Goal: Obtain resource: Obtain resource

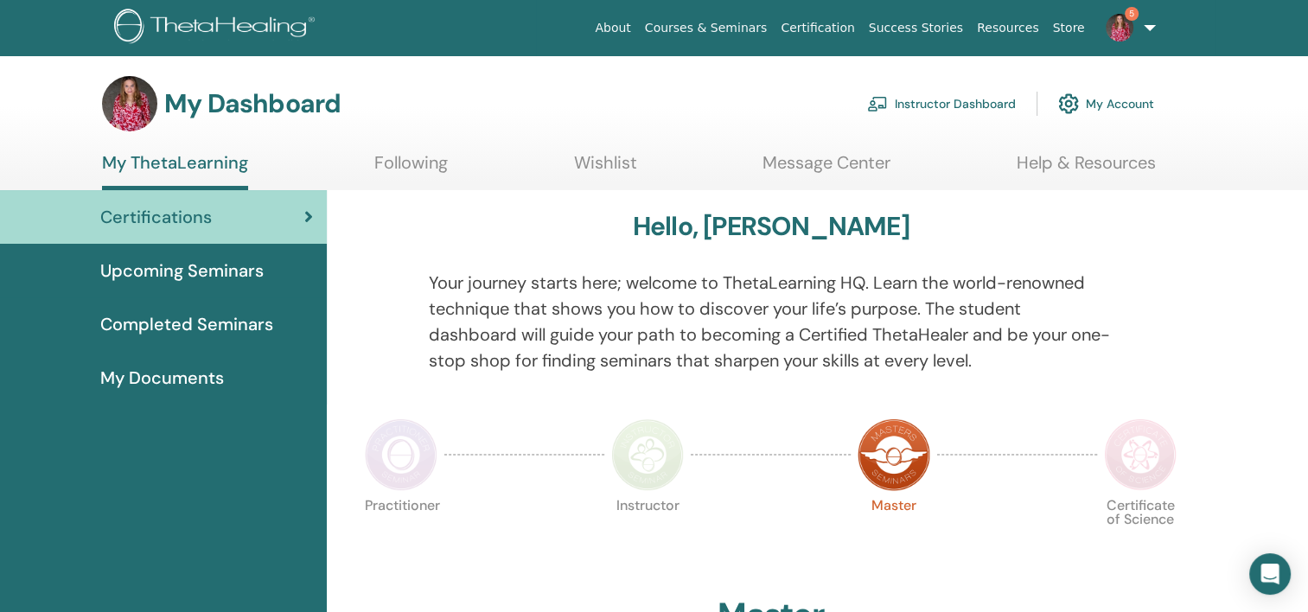
click at [915, 110] on link "Instructor Dashboard" at bounding box center [941, 104] width 149 height 38
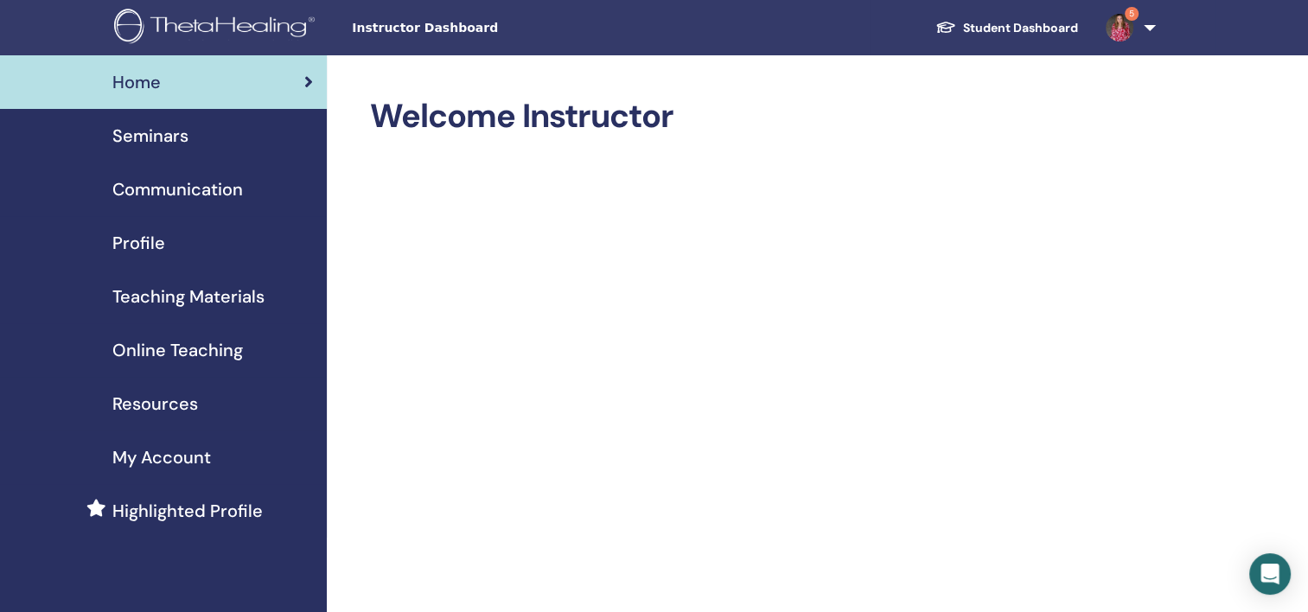
click at [194, 344] on span "Online Teaching" at bounding box center [177, 350] width 131 height 26
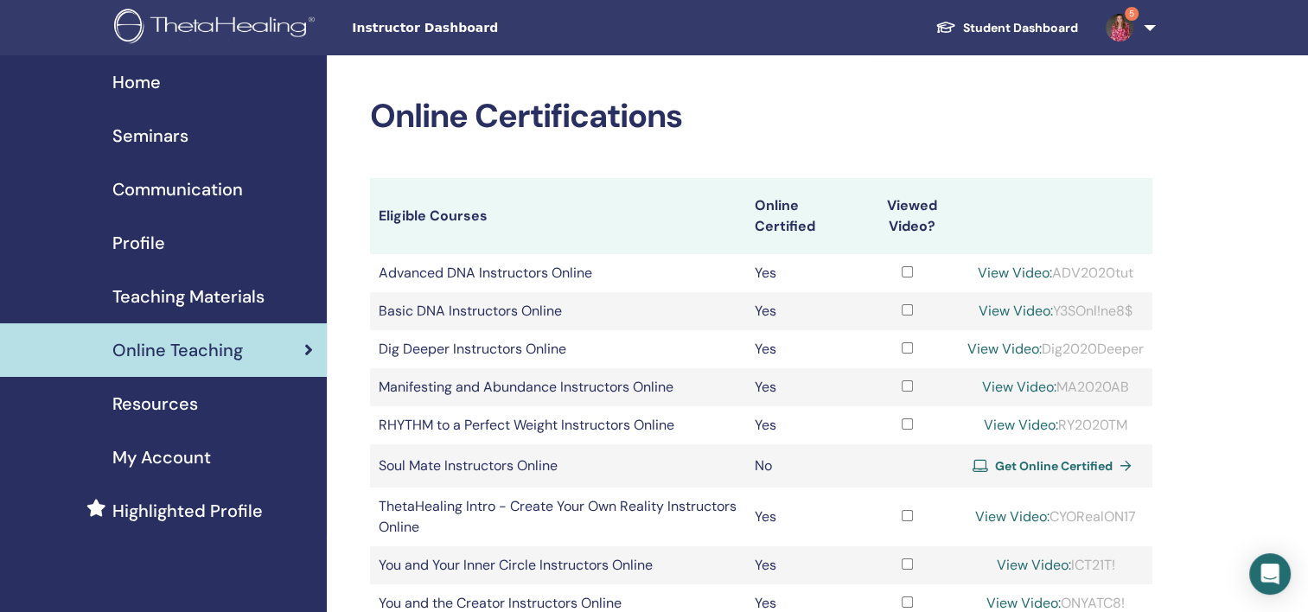
click at [196, 316] on link "Teaching Materials" at bounding box center [163, 297] width 327 height 54
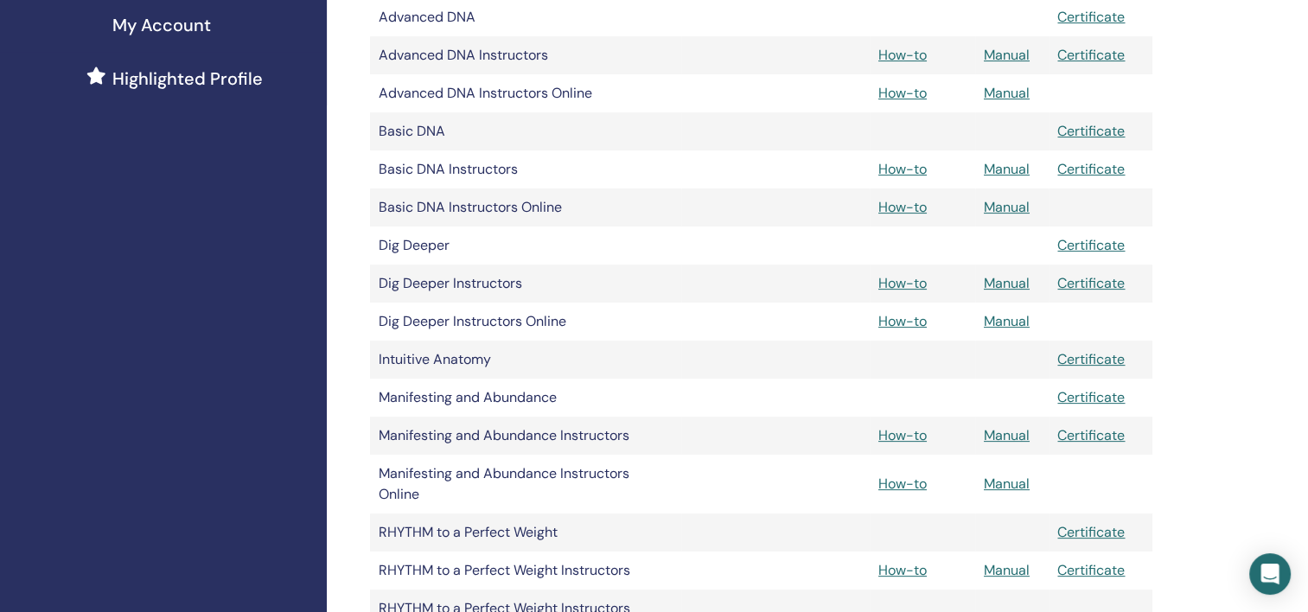
scroll to position [605, 0]
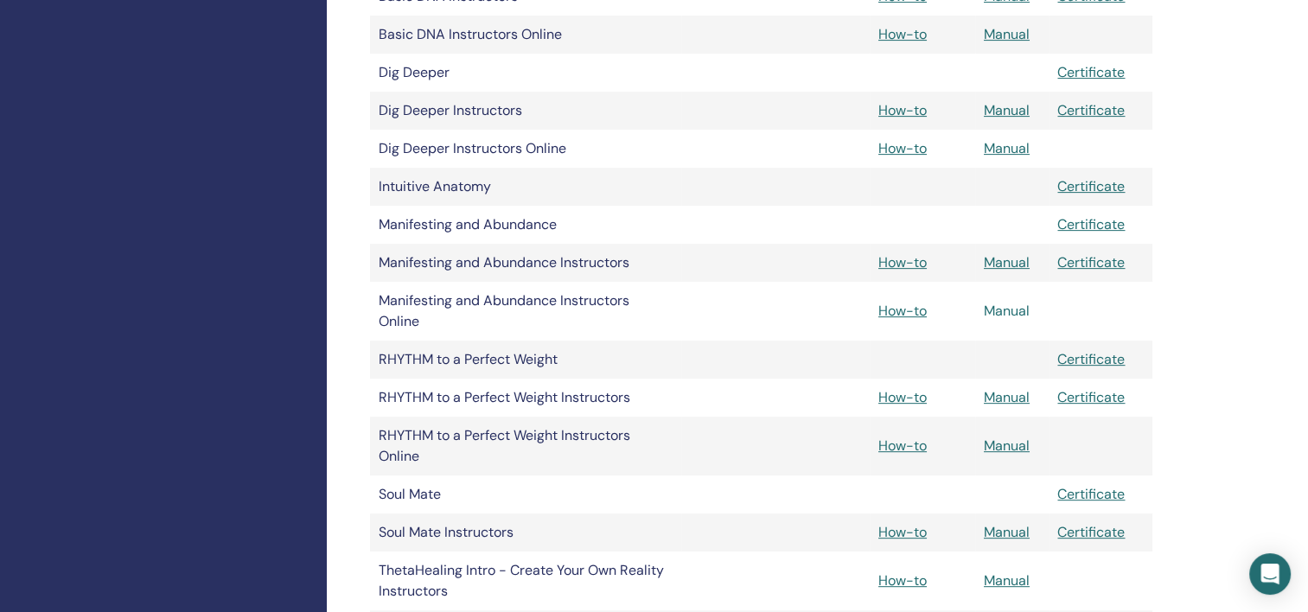
click at [1010, 308] on link "Manual" at bounding box center [1007, 311] width 46 height 18
